Goal: Navigation & Orientation: Find specific page/section

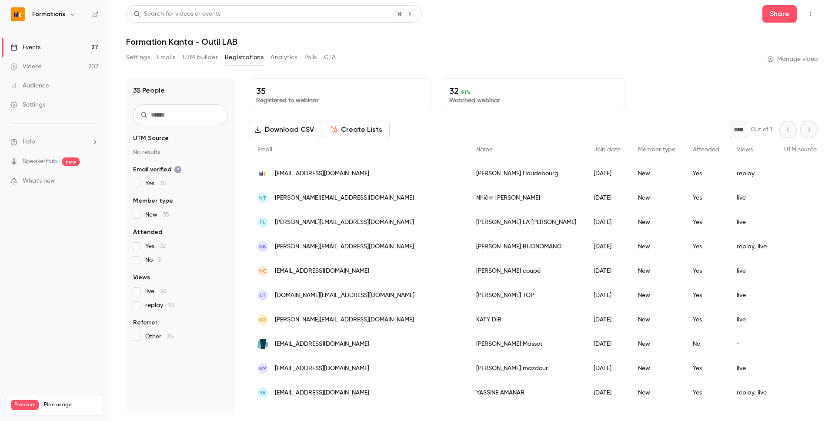
click at [60, 50] on link "Events 27" at bounding box center [54, 47] width 109 height 19
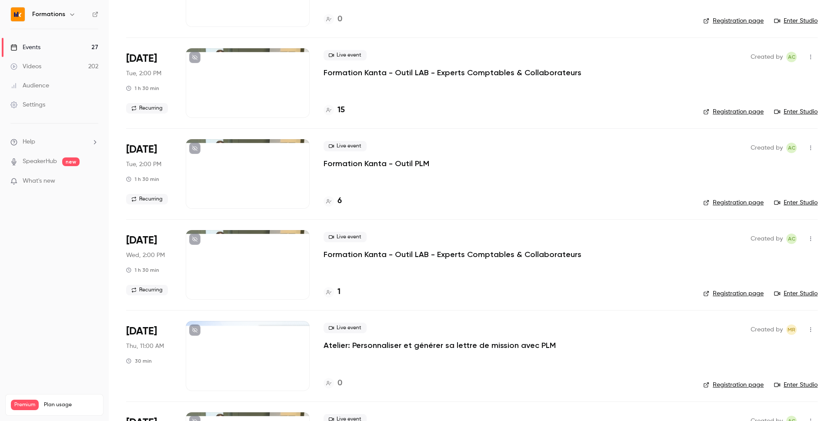
scroll to position [790, 0]
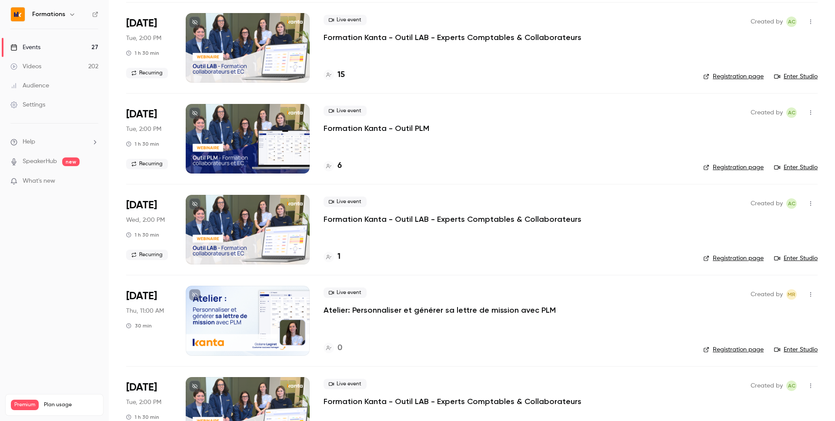
click at [727, 254] on div "Created by AC Registration page Enter Studio" at bounding box center [760, 230] width 114 height 70
click at [722, 260] on link "Registration page" at bounding box center [733, 258] width 60 height 9
click at [729, 256] on link "Registration page" at bounding box center [733, 258] width 60 height 9
